Goal: Task Accomplishment & Management: Complete application form

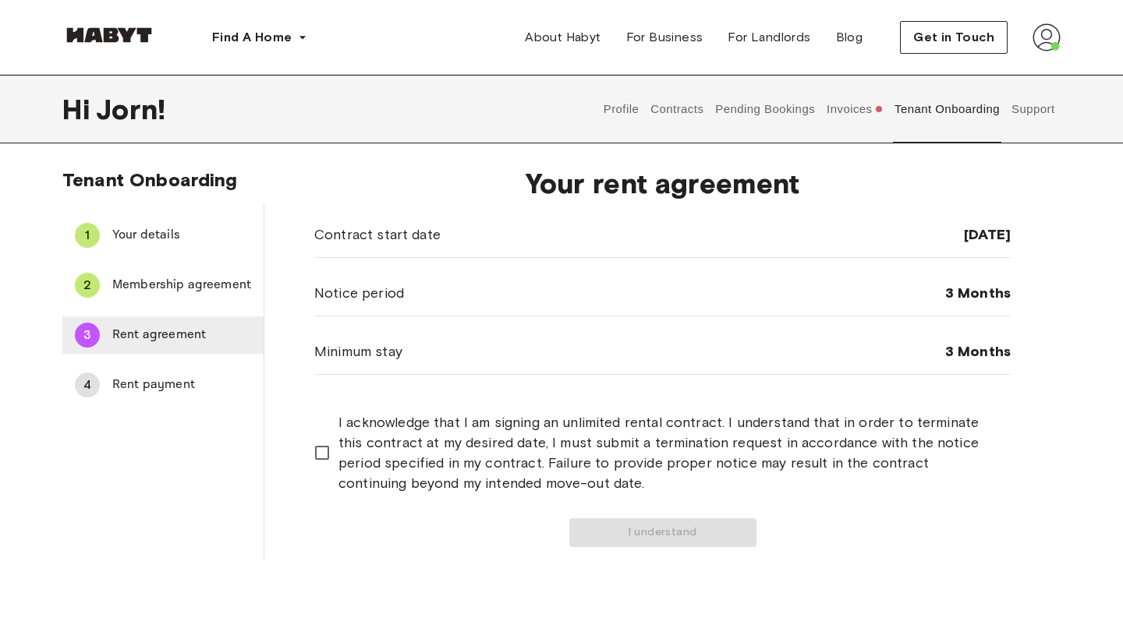
click at [164, 330] on span "Rent agreement" at bounding box center [181, 335] width 139 height 19
click at [111, 339] on div "3 Rent agreement" at bounding box center [162, 334] width 201 height 37
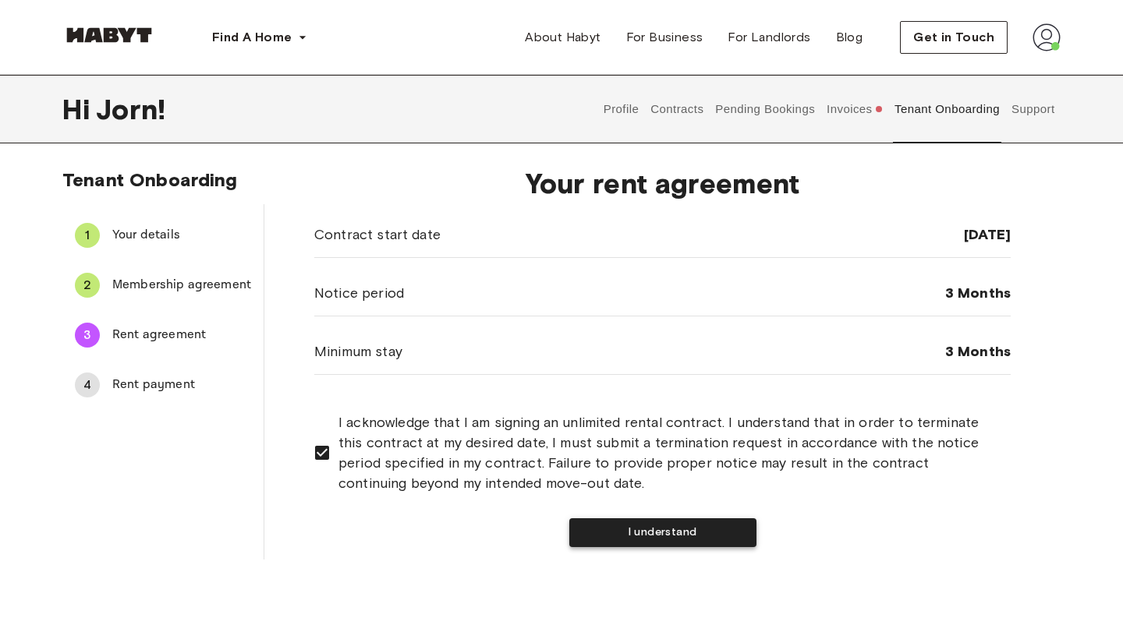
click at [670, 523] on button "I understand" at bounding box center [662, 532] width 187 height 29
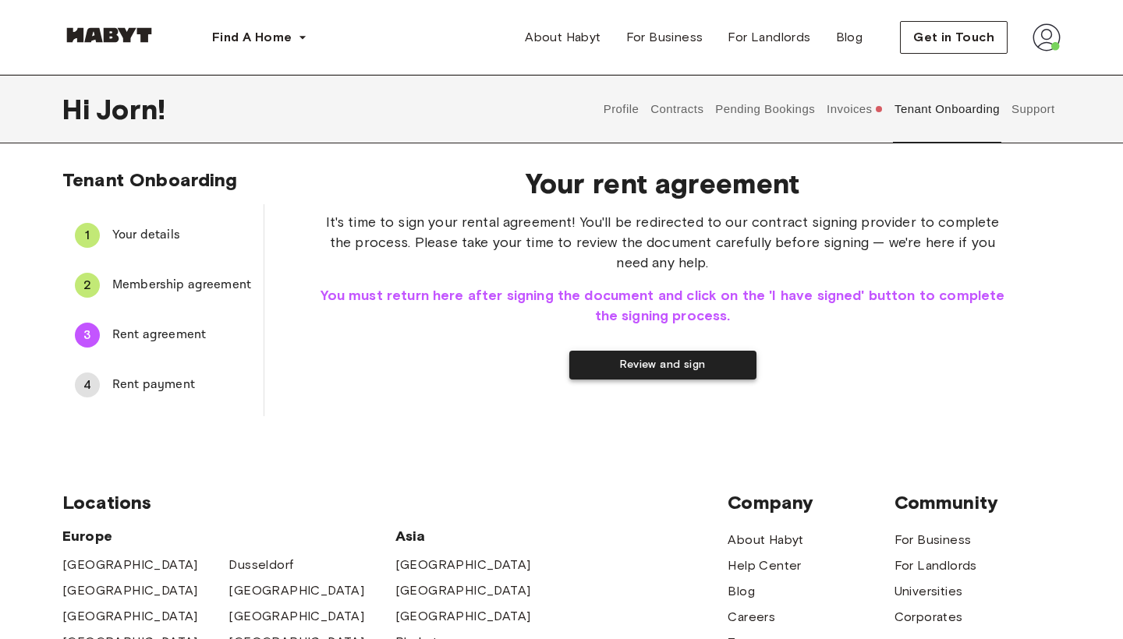
click at [624, 366] on button "Review and sign" at bounding box center [662, 365] width 187 height 29
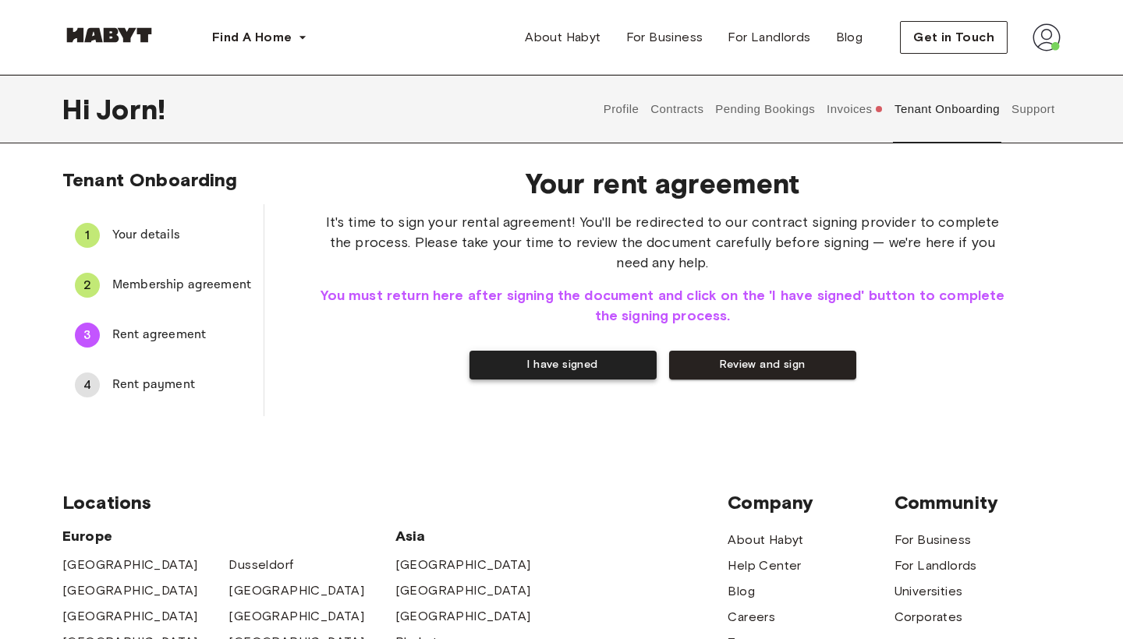
click at [591, 364] on button "I have signed" at bounding box center [562, 365] width 187 height 29
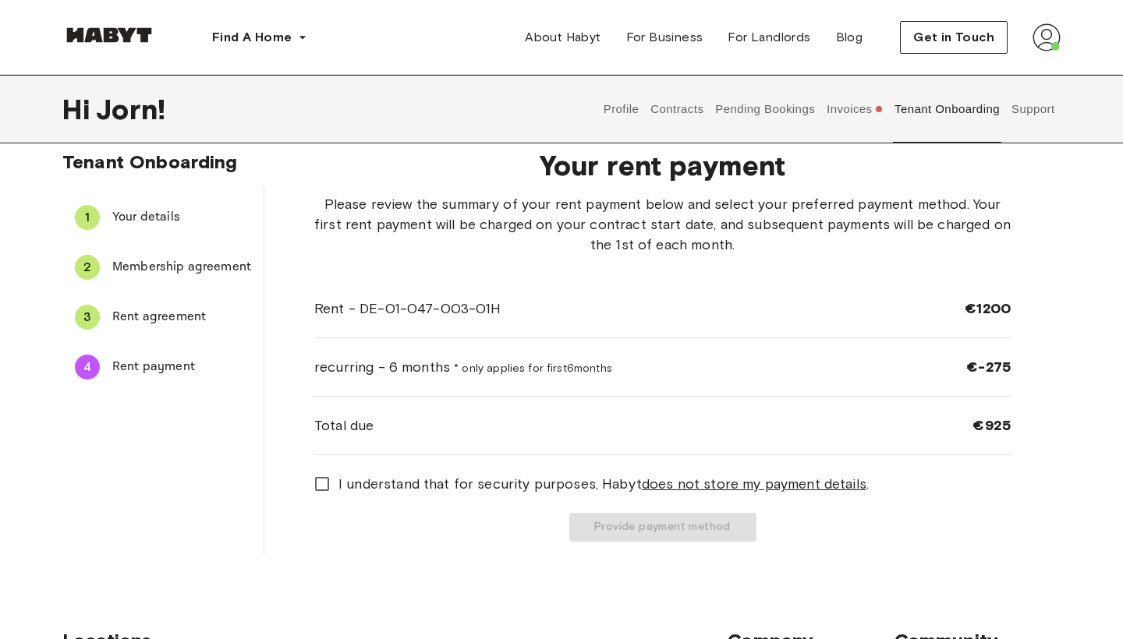
scroll to position [19, 0]
click at [376, 481] on span "I understand that for security purposes, [PERSON_NAME] does not store my paymen…" at bounding box center [603, 483] width 530 height 20
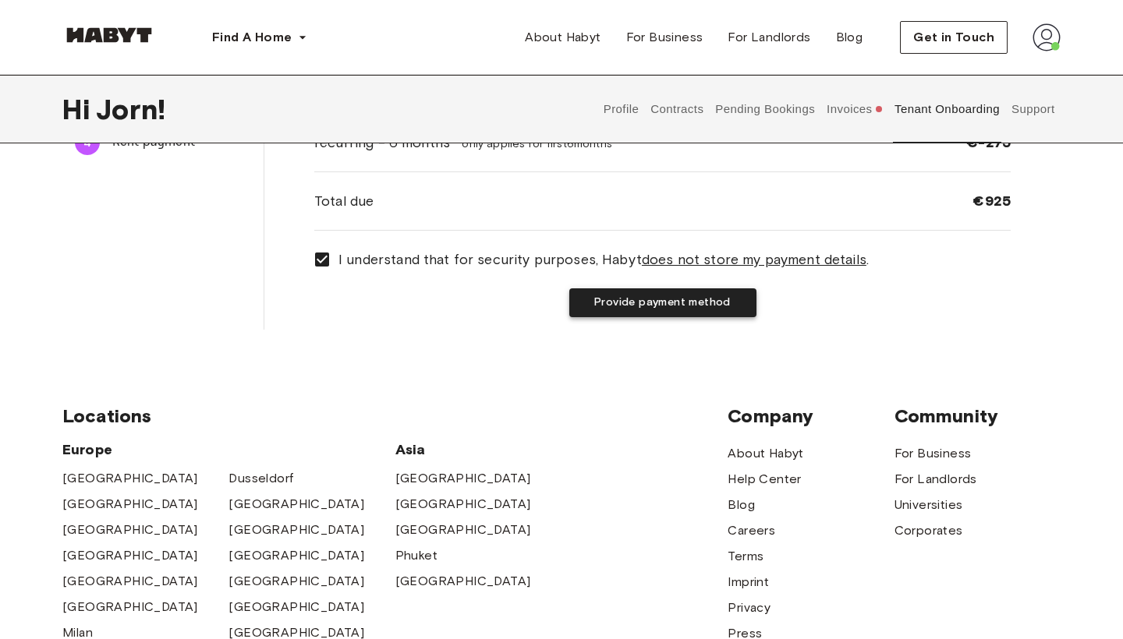
scroll to position [0, 0]
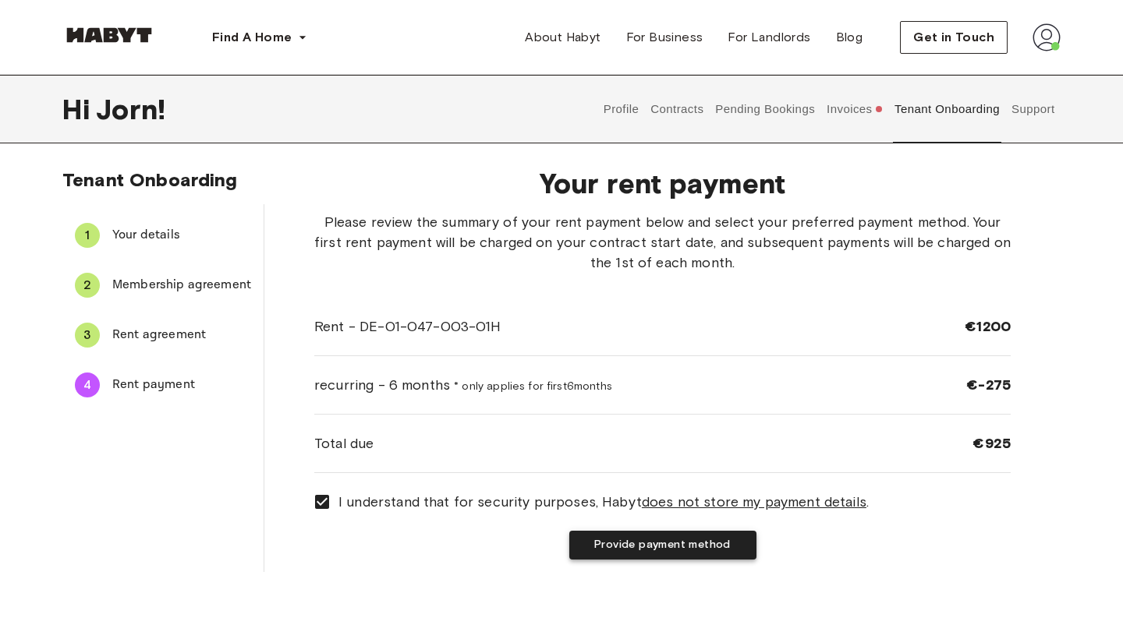
click at [652, 549] on button "Provide payment method" at bounding box center [662, 545] width 187 height 29
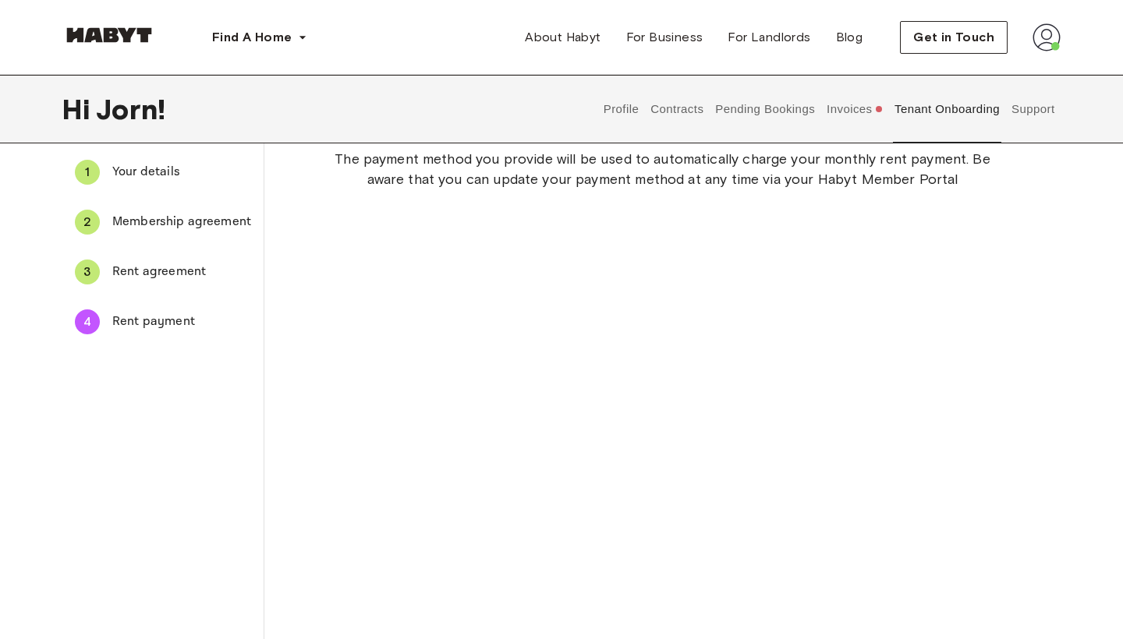
scroll to position [398, 0]
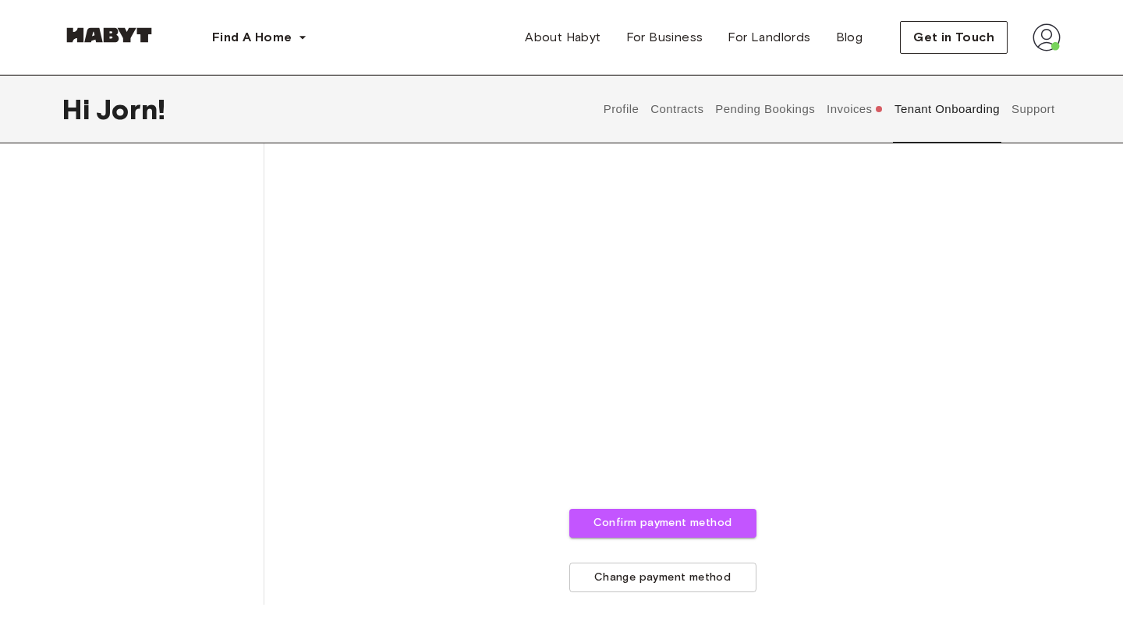
click at [832, 537] on div "The payment method you provide will be used to automatically charge your monthl…" at bounding box center [662, 203] width 696 height 779
click at [712, 523] on button "Confirm payment method" at bounding box center [662, 523] width 187 height 29
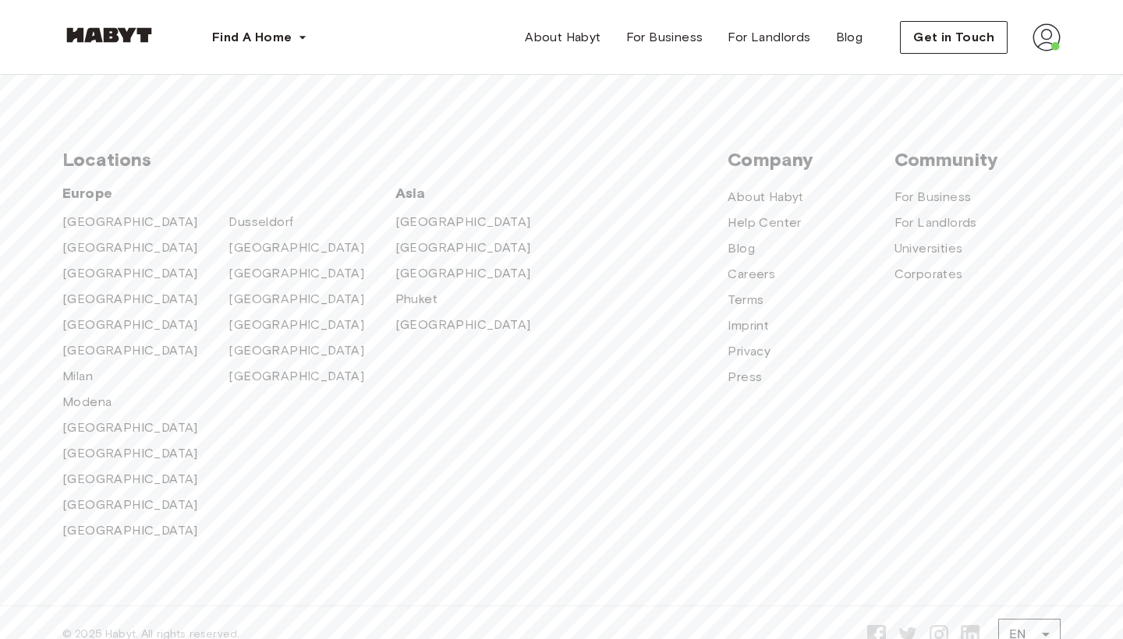
scroll to position [332, 0]
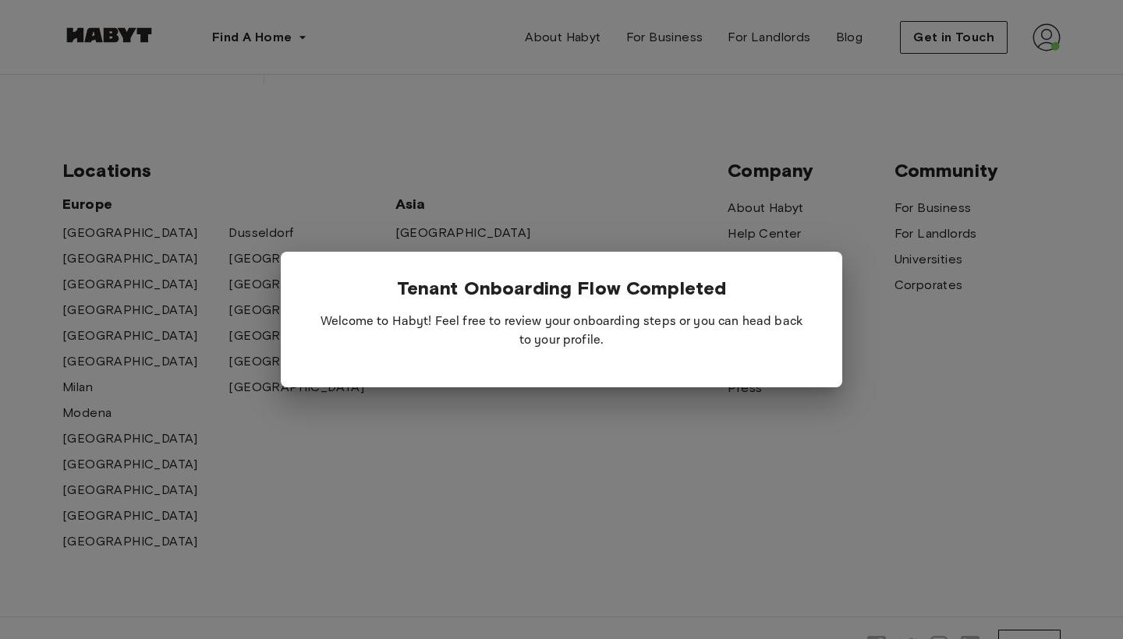
click at [569, 207] on div at bounding box center [561, 319] width 1123 height 639
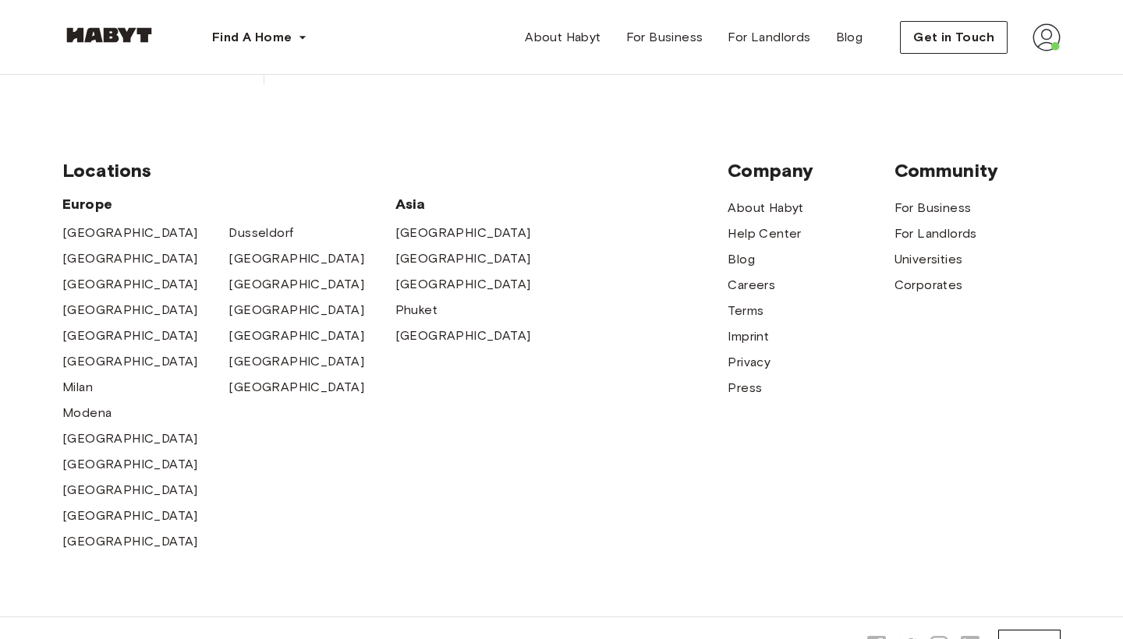
scroll to position [253, 0]
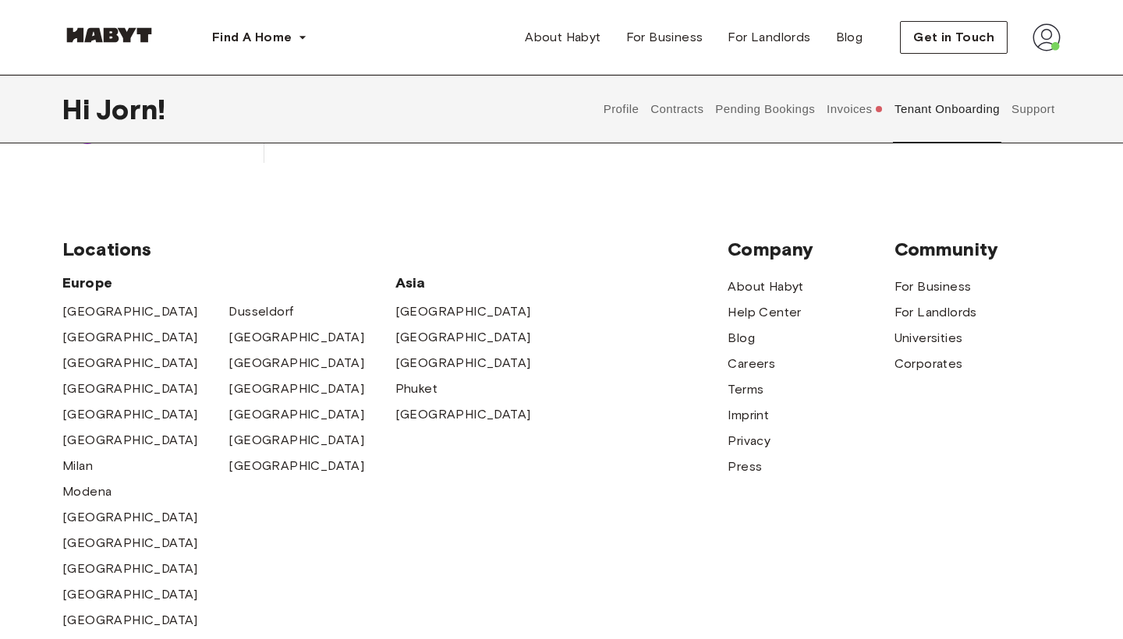
click at [867, 109] on button "Invoices" at bounding box center [855, 109] width 60 height 69
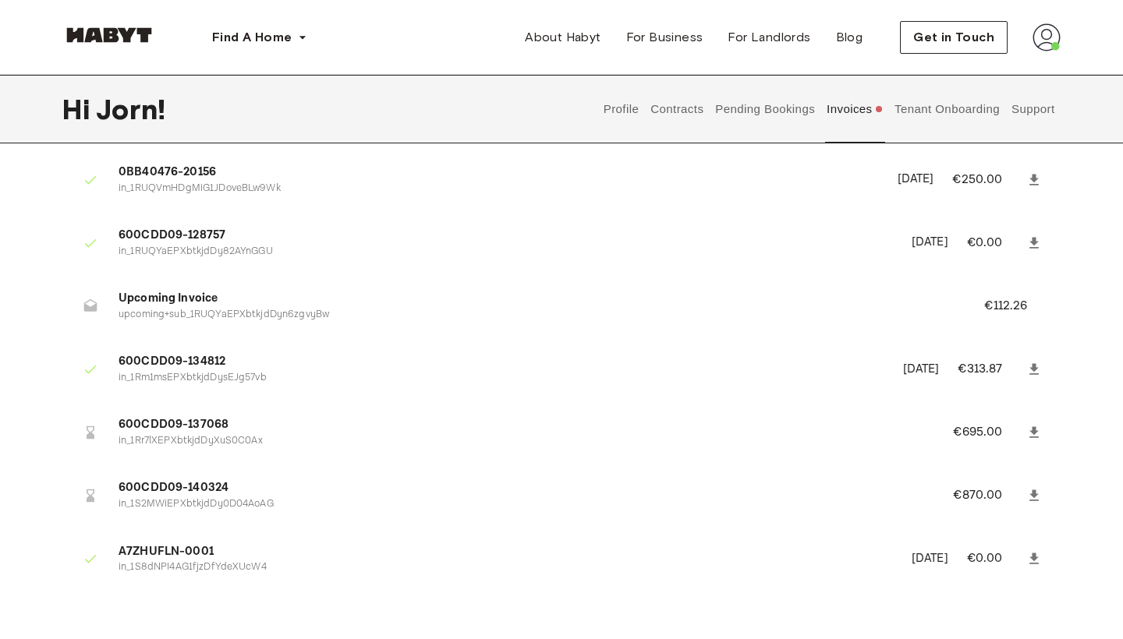
scroll to position [138, 0]
